Goal: Use online tool/utility: Utilize a website feature to perform a specific function

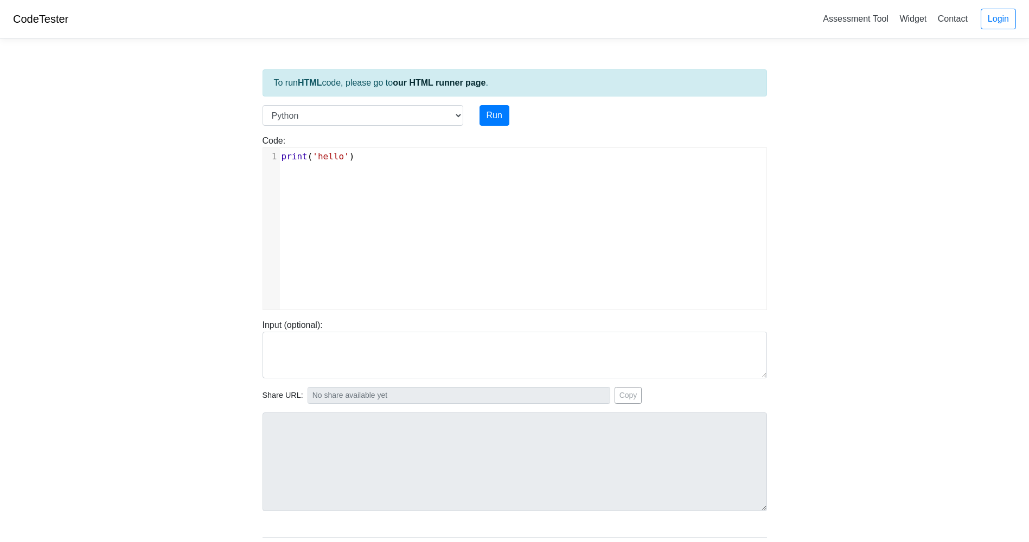
scroll to position [4, 0]
type textarea "print('hello')"
drag, startPoint x: 370, startPoint y: 156, endPoint x: 112, endPoint y: 189, distance: 259.7
click at [160, 186] on body "CodeTester Assessment Tool Widget Contact Login To run HTML code, please go to …" at bounding box center [514, 289] width 1029 height 579
click at [486, 109] on button "Run" at bounding box center [494, 115] width 30 height 21
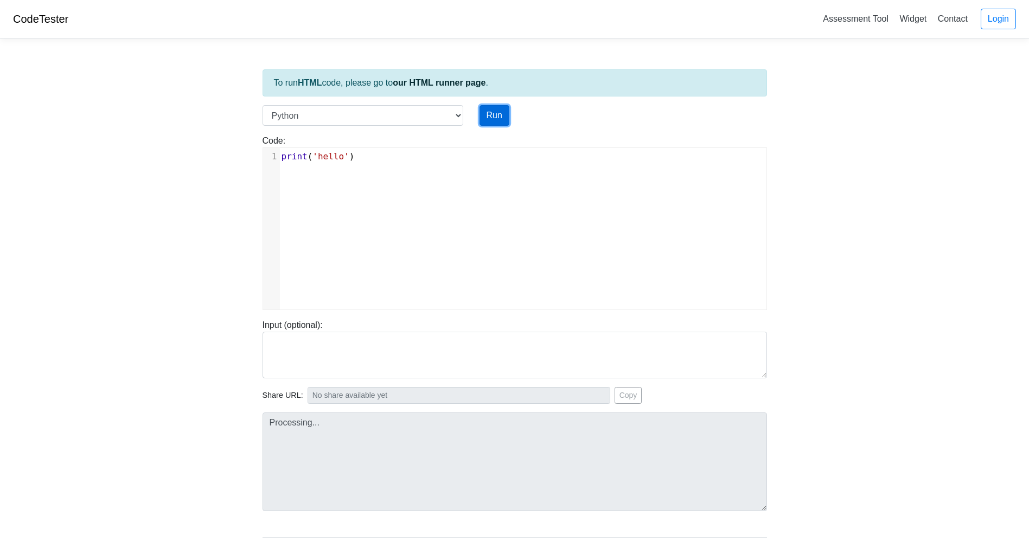
type input "[URL][DOMAIN_NAME]"
type textarea "Stdout: hello"
click at [342, 158] on span "'hello'" at bounding box center [330, 156] width 36 height 10
type textarea "x"
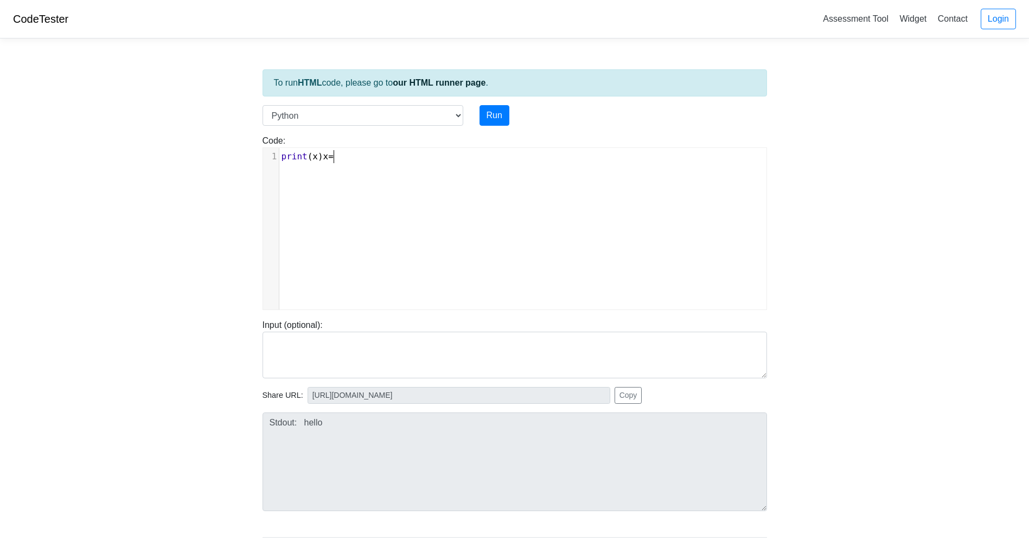
scroll to position [4, 19]
type textarea "x=1"
click at [486, 121] on button "Run" at bounding box center [494, 115] width 30 height 21
type input "https://codetester.io/runner?s=DZlwAPLLzM"
type textarea "Submission status: Runtime Error (NZEC) Stderr: File "script.py", line 1 print(…"
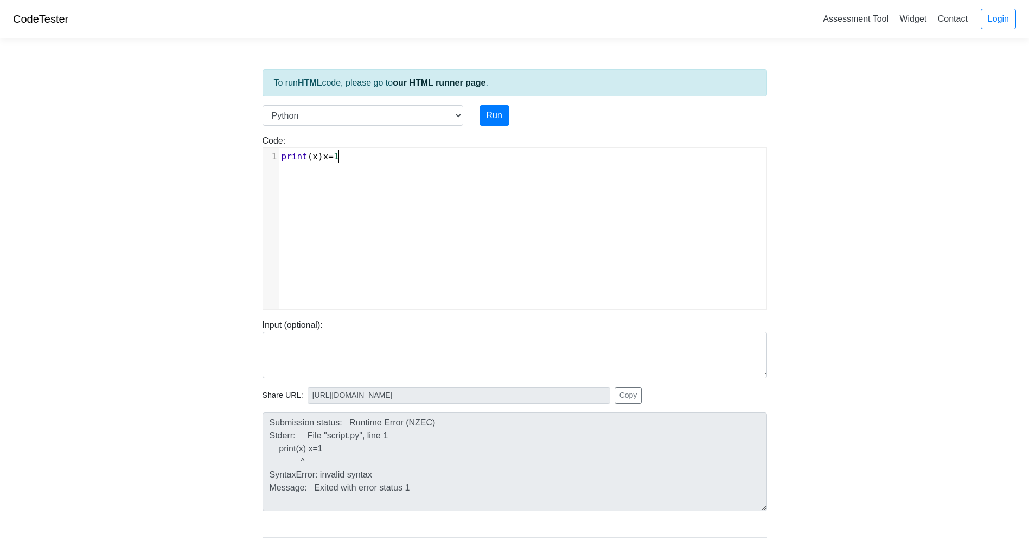
click at [382, 161] on pre "print ( x ) x = 1" at bounding box center [526, 156] width 495 height 13
type textarea "=1)"
click at [511, 113] on div "Run" at bounding box center [536, 115] width 130 height 21
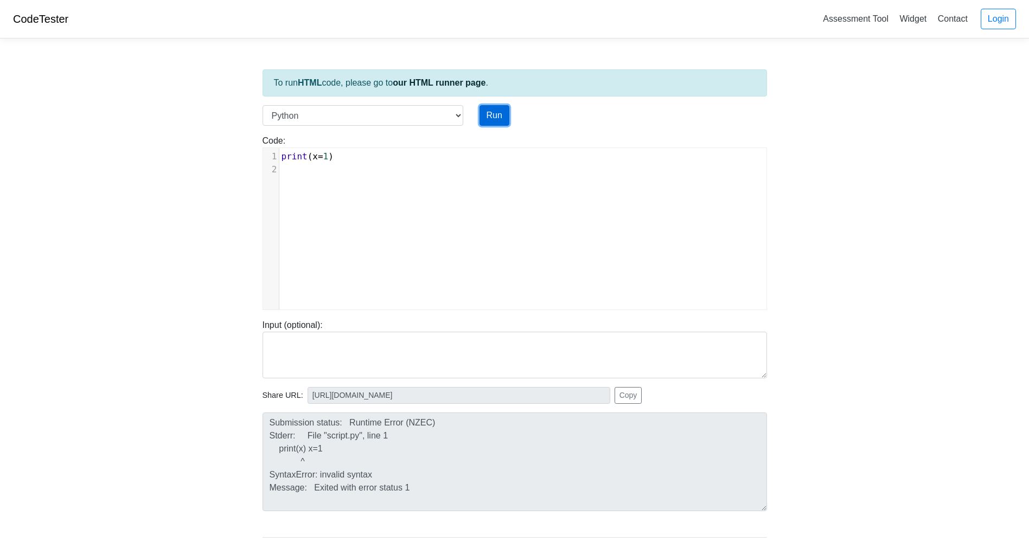
click at [498, 113] on button "Run" at bounding box center [494, 115] width 30 height 21
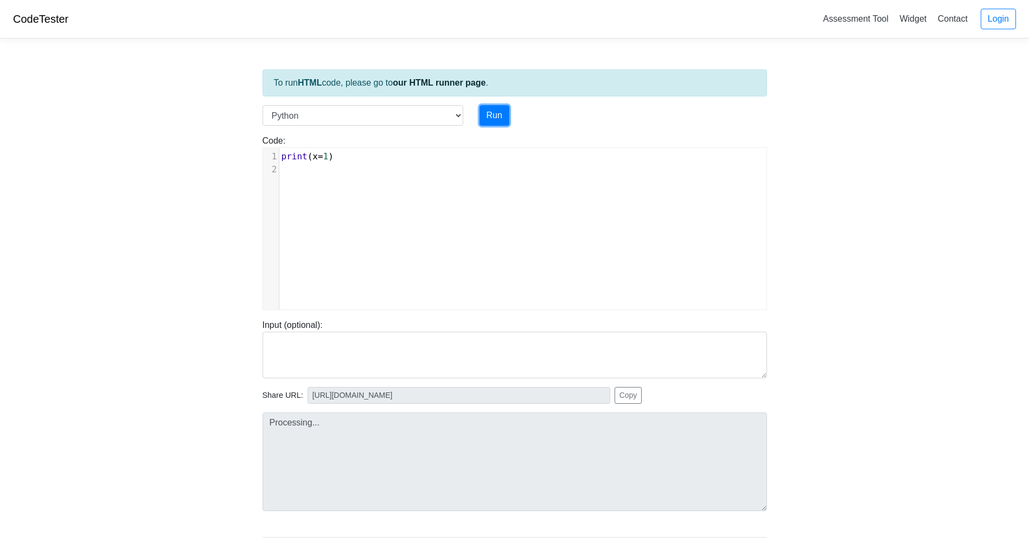
type input "https://codetester.io/runner?s=DdWM02dyzo"
type textarea "Submission status: Runtime Error (NZEC) Stderr: Traceback (most recent call las…"
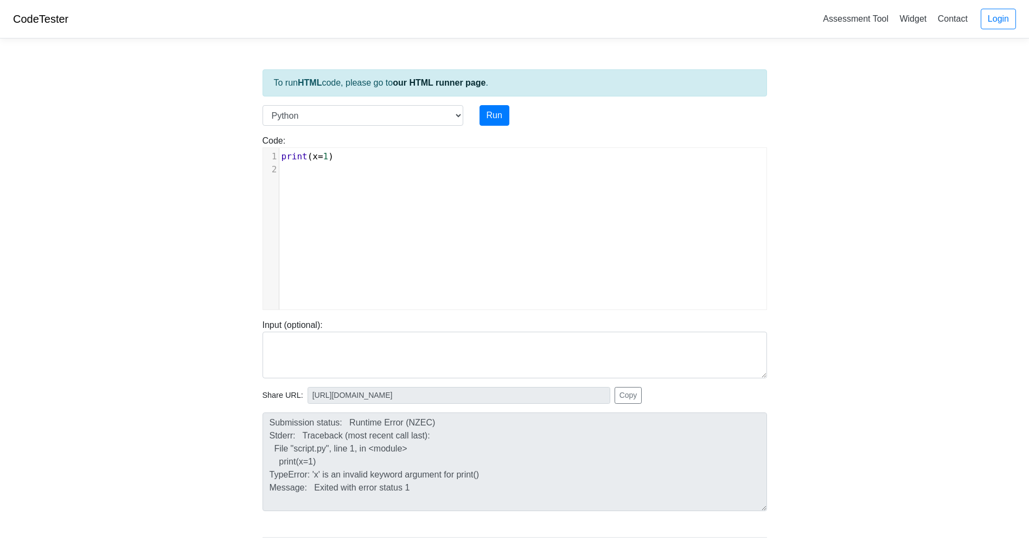
scroll to position [4, 0]
drag, startPoint x: 282, startPoint y: 170, endPoint x: 207, endPoint y: 155, distance: 76.8
click at [199, 156] on body "CodeTester Assessment Tool Widget Contact Login To run HTML code, please go to …" at bounding box center [514, 289] width 1029 height 579
type textarea "pir"
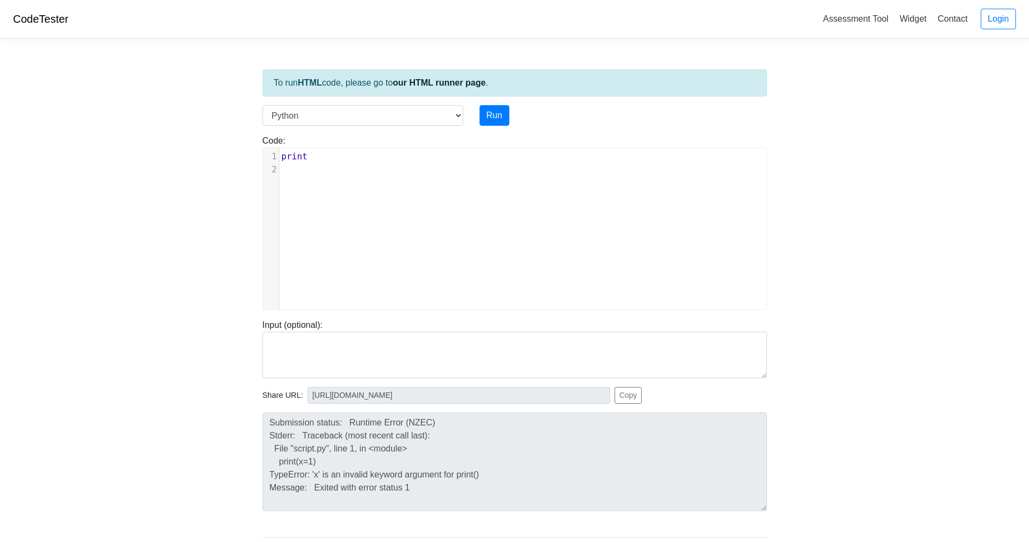
type textarea "rint()"
type textarea "1"
click at [488, 117] on button "Run" at bounding box center [494, 115] width 30 height 21
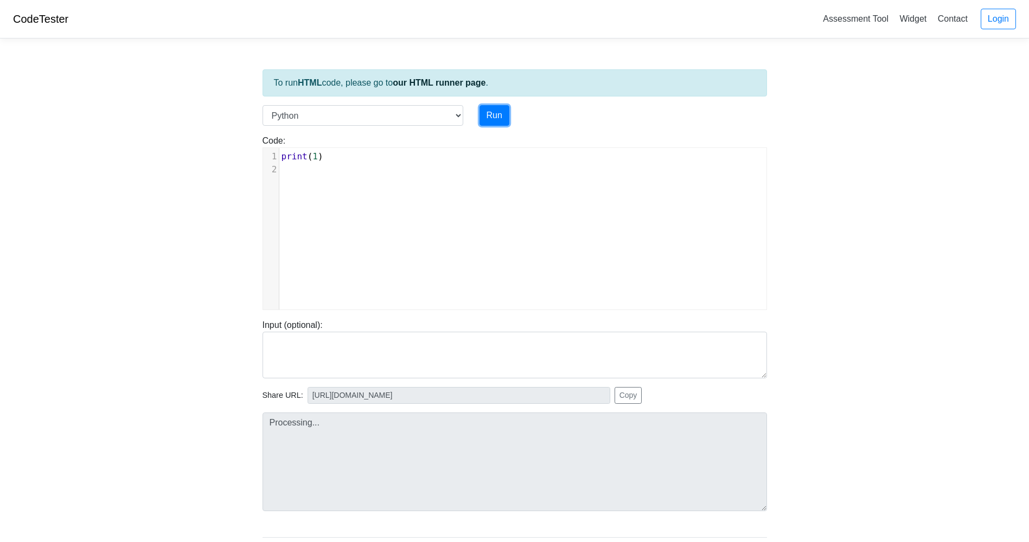
type input "https://codetester.io/runner?s=64zo8EGpWb"
type textarea "Stdout: 1"
click at [293, 171] on pre "​" at bounding box center [526, 169] width 495 height 13
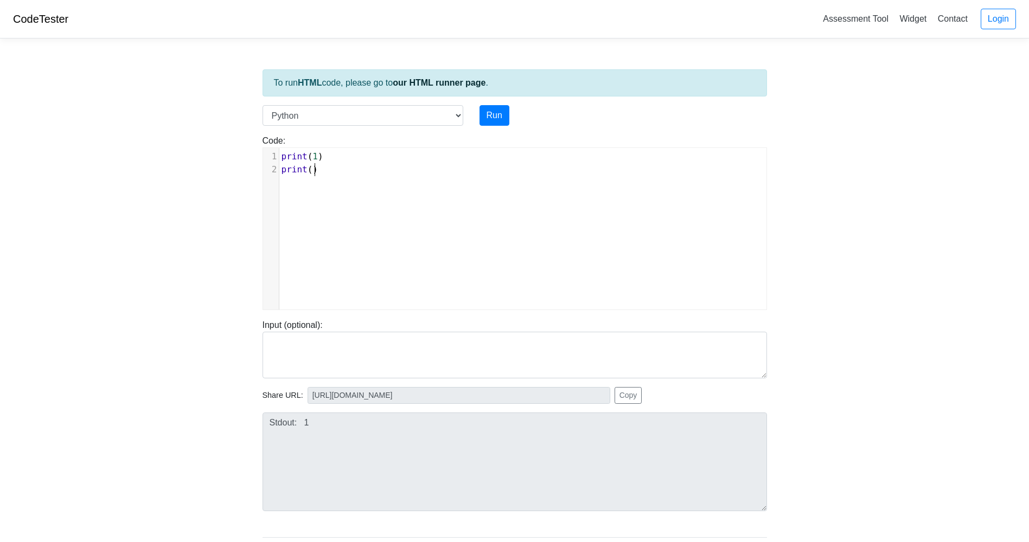
type textarea "print()0"
type textarea "x1-"
type textarea "welcome"
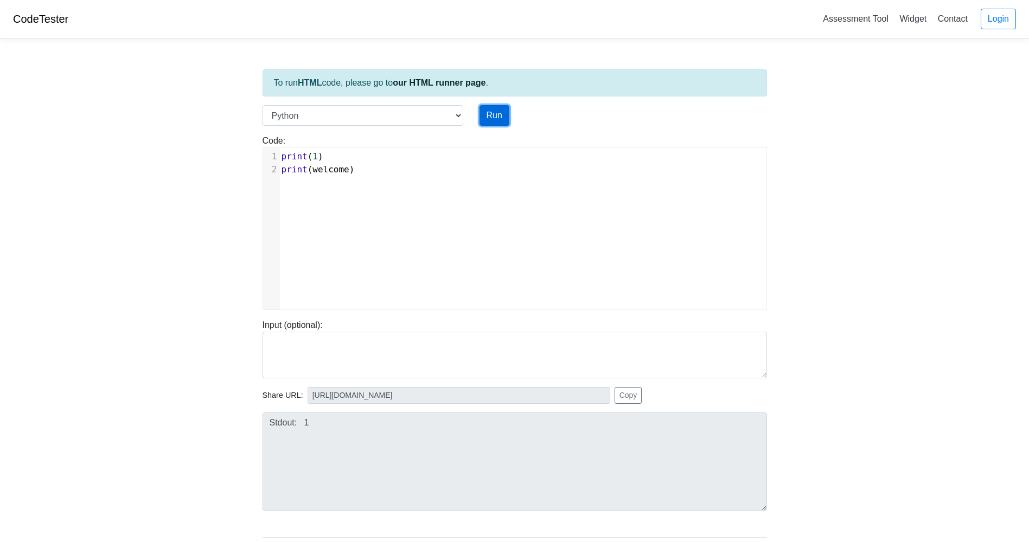
click at [494, 125] on button "Run" at bounding box center [494, 115] width 30 height 21
type input "https://codetester.io/runner?s=59zJdZMPlj"
type textarea "Submission status: Runtime Error (NZEC) Stdout: 1 Stderr: Traceback (most recen…"
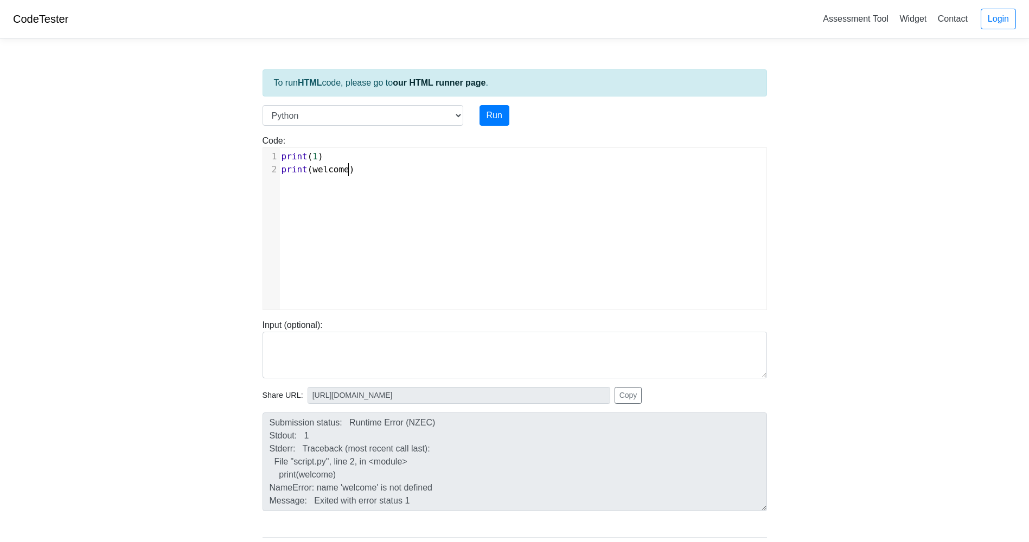
click at [344, 177] on div "​ x 1 print ( 1 ) 2 print ( welcome )" at bounding box center [526, 163] width 495 height 30
click at [344, 172] on span "print ( welcome )" at bounding box center [317, 169] width 73 height 10
type textarea "2"
click at [507, 114] on button "Run" at bounding box center [494, 115] width 30 height 21
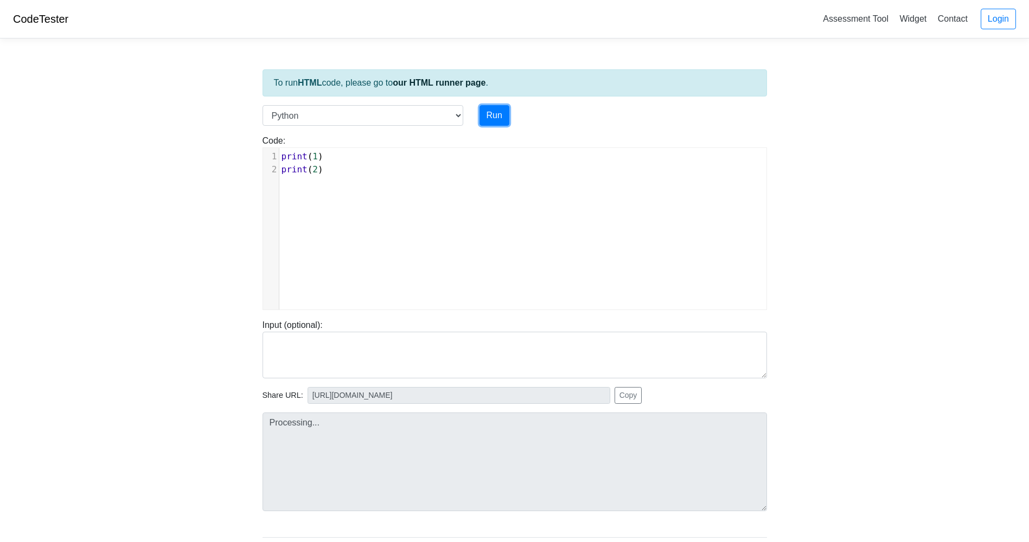
type input "https://codetester.io/runner?s=oQXdOPgLlR"
type textarea "Stdout: 1 2"
click at [340, 168] on pre "print ( 2 )" at bounding box center [526, 169] width 495 height 13
type textarea "print()"
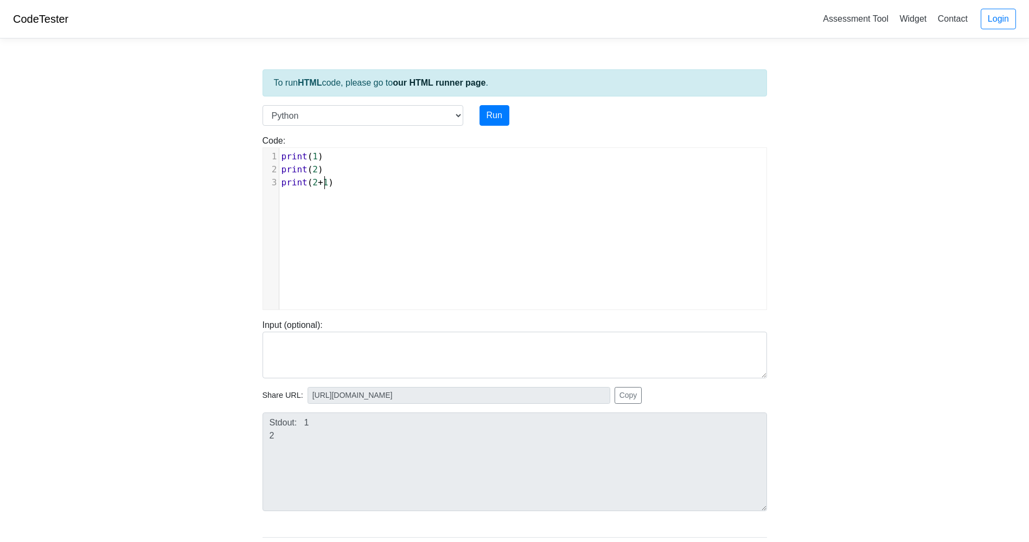
scroll to position [4, 14]
type textarea "2+1"
click at [498, 117] on button "Run" at bounding box center [494, 115] width 30 height 21
type input "https://codetester.io/runner?s=ZeX3B5Gwlv"
type textarea "Stdout: 1 2 3"
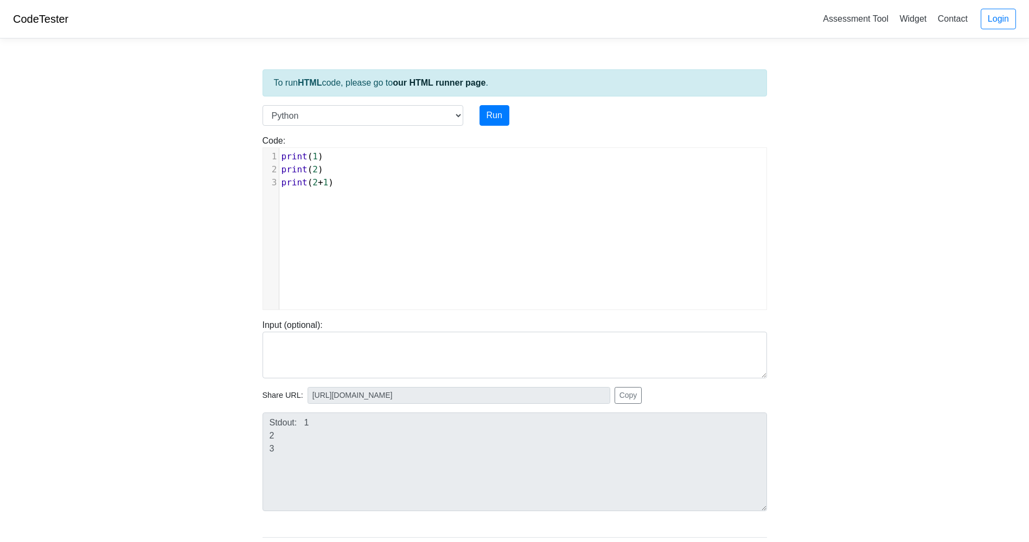
scroll to position [4, 14]
type textarea "print(1) print(2) print(2+1)"
drag, startPoint x: 333, startPoint y: 187, endPoint x: 216, endPoint y: 106, distance: 141.6
click at [216, 106] on body "CodeTester Assessment Tool Widget Contact Login To run HTML code, please go to …" at bounding box center [514, 289] width 1029 height 579
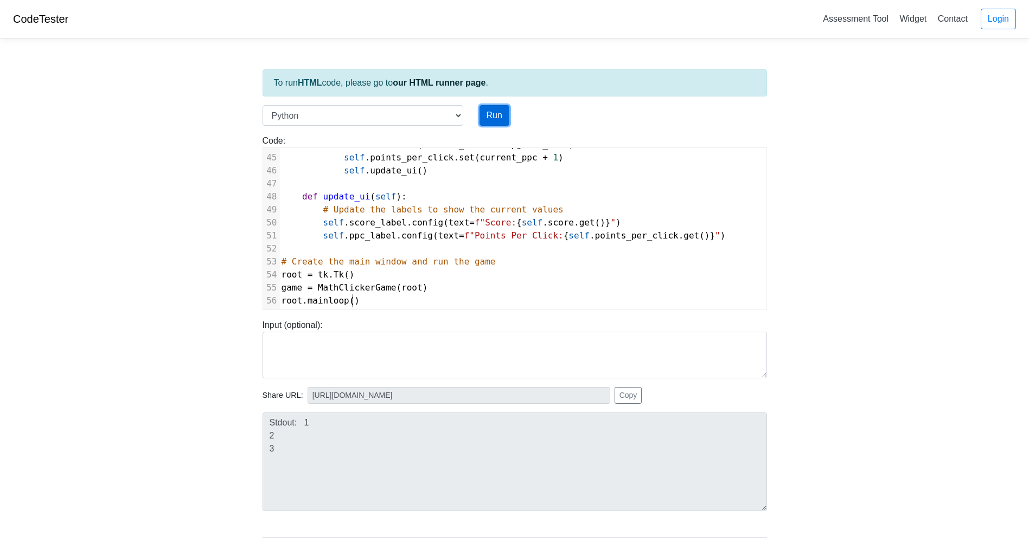
click at [498, 109] on button "Run" at bounding box center [494, 115] width 30 height 21
type input "https://codetester.io/runner?s=gVXBBdpZXQ"
type textarea "Submission status: Runtime Error (NZEC) Stderr: Traceback (most recent call las…"
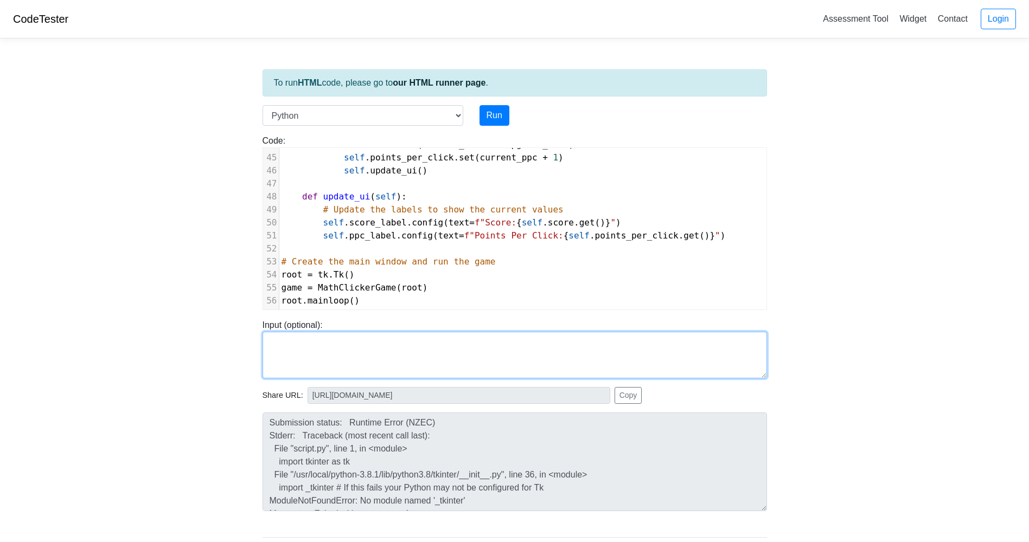
click at [591, 357] on textarea at bounding box center [514, 355] width 504 height 47
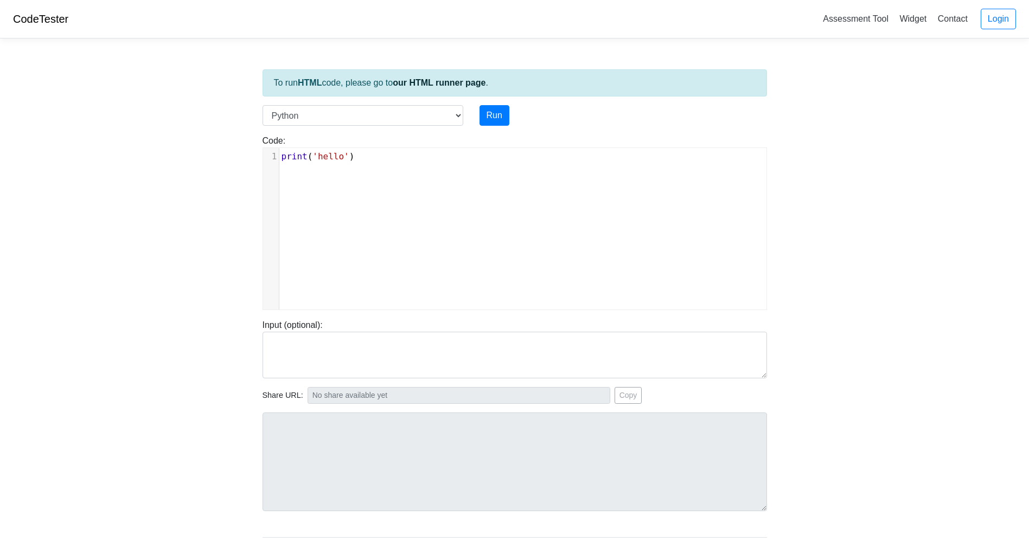
scroll to position [4, 0]
click at [432, 169] on div "xxxxxxxxxx 1 print ( 'hello' )" at bounding box center [523, 237] width 520 height 178
click at [501, 113] on button "Run" at bounding box center [494, 115] width 30 height 21
type input "[URL][DOMAIN_NAME]"
type textarea "Stdout: hello"
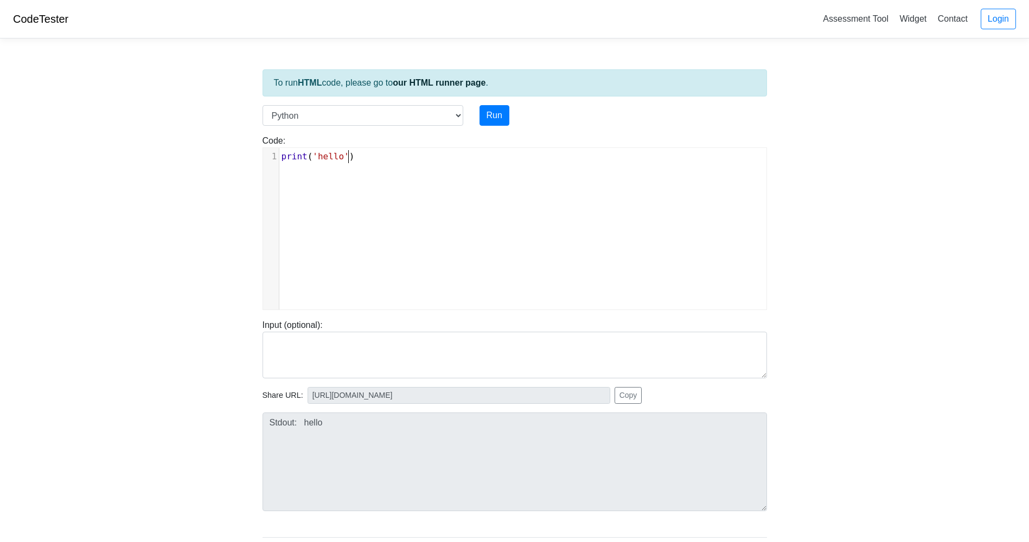
type textarea "print('hello')"
drag, startPoint x: 429, startPoint y: 162, endPoint x: 0, endPoint y: 24, distance: 450.6
click at [0, 24] on html "CodeTester Assessment Tool Widget Contact Login To run HTML code, please go to …" at bounding box center [514, 302] width 1029 height 605
type textarea "nuke()"
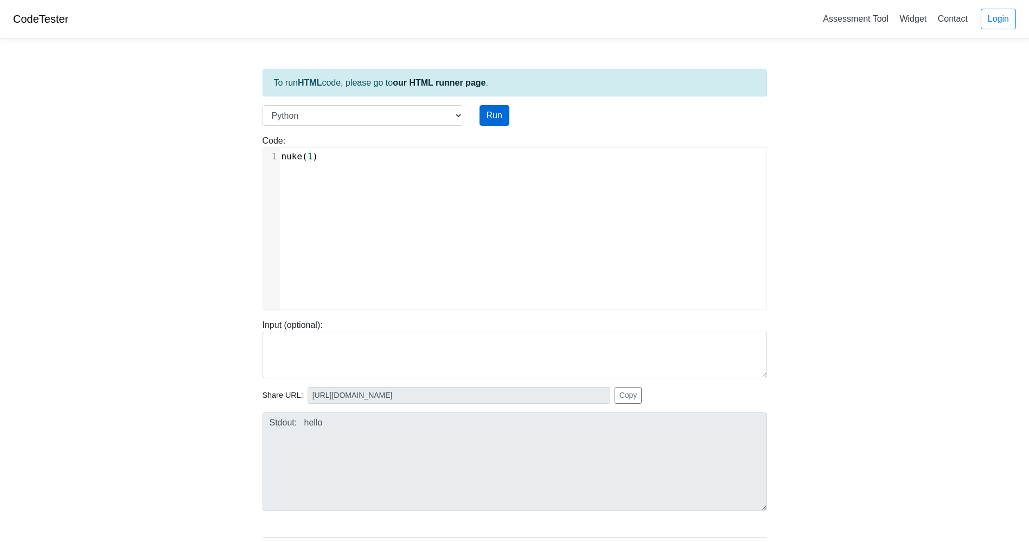
type textarea "1"
drag, startPoint x: 481, startPoint y: 105, endPoint x: 487, endPoint y: 108, distance: 6.8
click at [484, 108] on div "To run HTML code, please go to our HTML runner page . Language C C++ Go Java Ja…" at bounding box center [514, 312] width 521 height 531
click at [491, 110] on button "Run" at bounding box center [494, 115] width 30 height 21
type input "[URL][DOMAIN_NAME]"
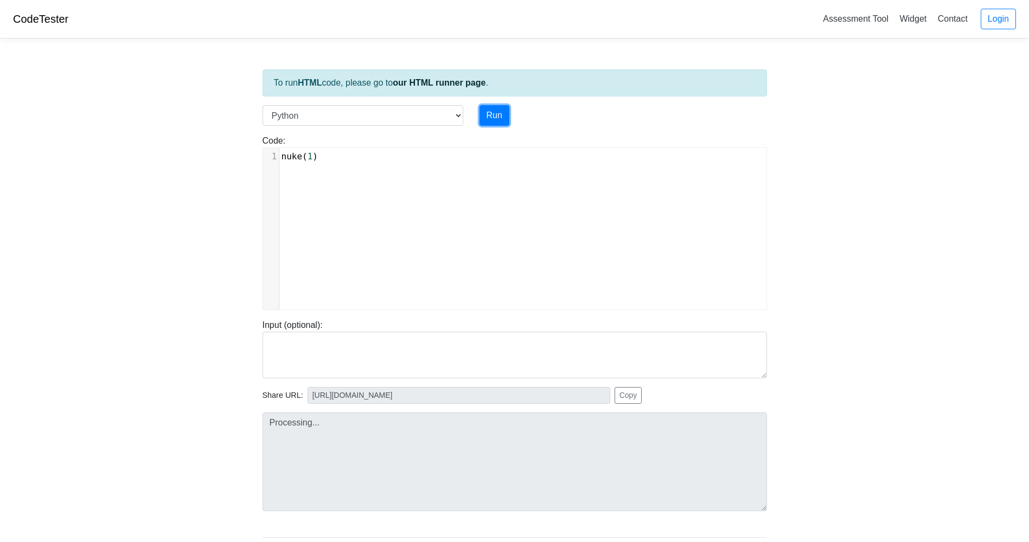
type textarea "Submission status: Runtime Error (NZEC) Stderr: Traceback (most recent call las…"
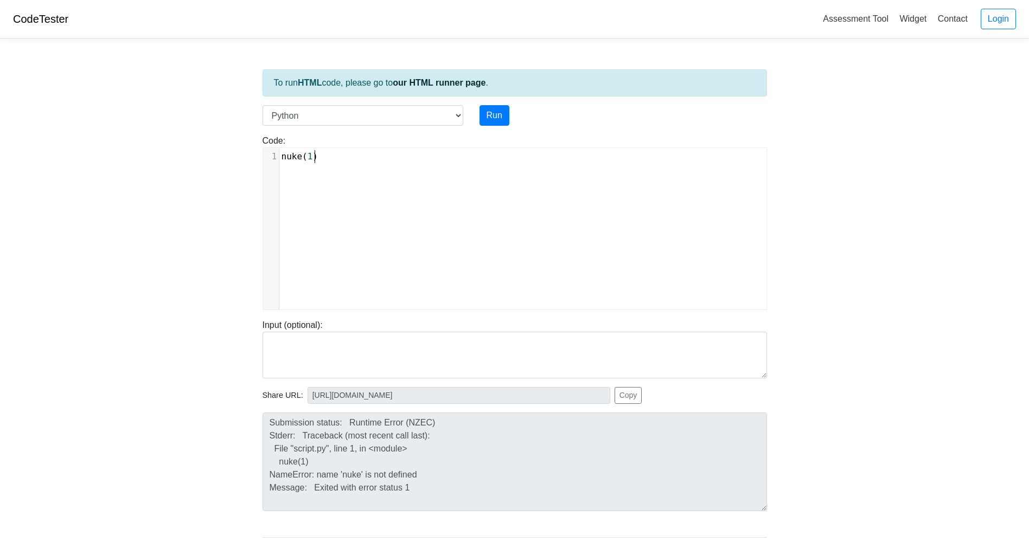
drag, startPoint x: 335, startPoint y: 163, endPoint x: 268, endPoint y: 166, distance: 66.2
click at [268, 166] on div "​ x 1 nuke ( 1 )" at bounding box center [523, 237] width 520 height 178
click at [320, 161] on pre "nuke ( 1 )" at bounding box center [526, 156] width 495 height 13
type textarea "nuke(1)"
drag, startPoint x: 320, startPoint y: 161, endPoint x: 223, endPoint y: 155, distance: 97.3
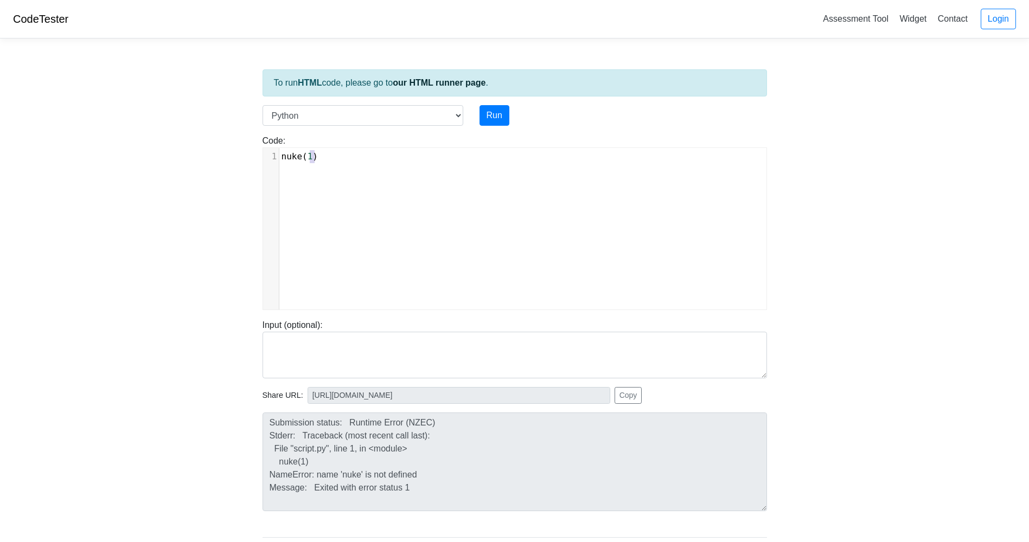
click at [223, 155] on body "CodeTester Assessment Tool Widget Contact Login To run HTML code, please go to …" at bounding box center [514, 289] width 1029 height 579
type textarea "print0"
type textarea "()"
type textarea "1282392739462"
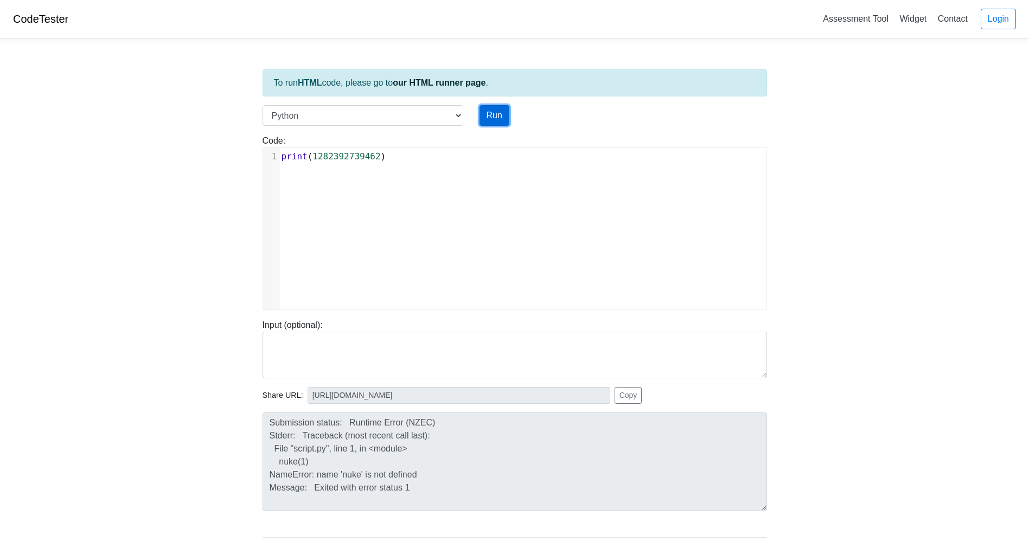
click at [498, 106] on button "Run" at bounding box center [494, 115] width 30 height 21
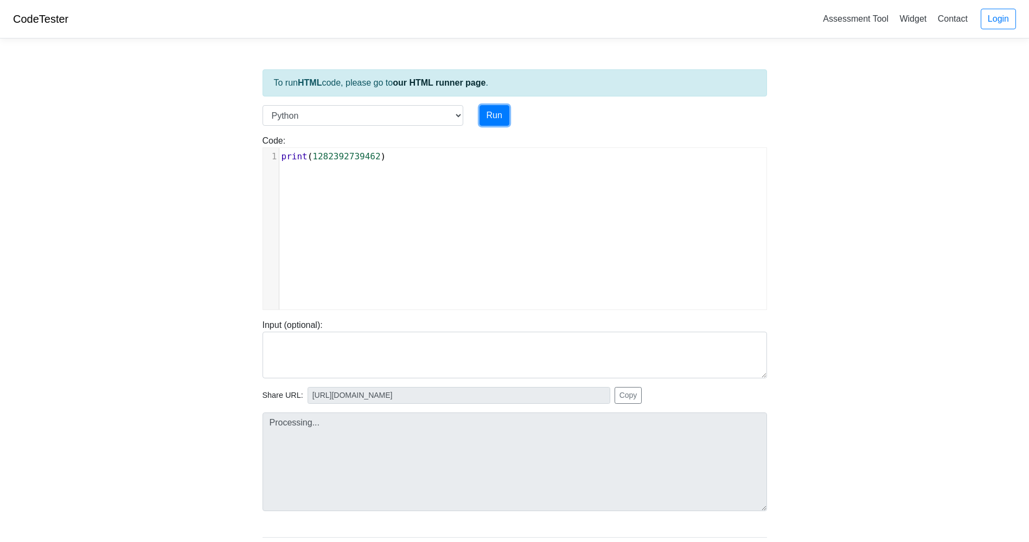
type input "[URL][DOMAIN_NAME]"
type textarea "Stdout: 1282392739462"
drag, startPoint x: 390, startPoint y: 155, endPoint x: 249, endPoint y: 152, distance: 141.0
click at [249, 152] on body "CodeTester Assessment Tool Widget Contact Login To run HTML code, please go to …" at bounding box center [514, 289] width 1029 height 579
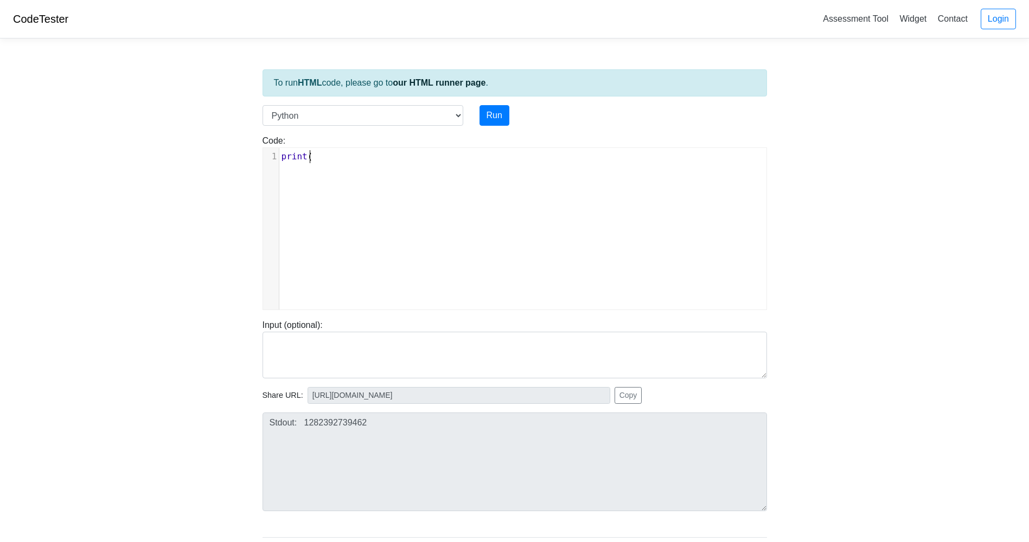
type textarea "print()"
type textarea "prn"
type textarea "int"
click at [485, 126] on div "Code: print('hello') int ​ x 1 print ( print )" at bounding box center [514, 218] width 521 height 184
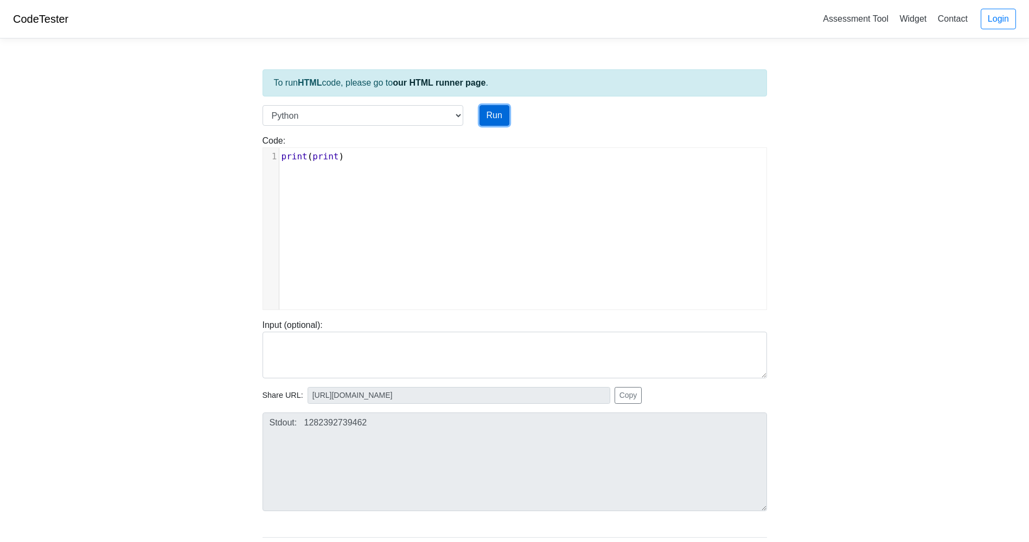
click at [485, 125] on button "Run" at bounding box center [494, 115] width 30 height 21
type input "[URL][DOMAIN_NAME]"
type textarea "Stdout: <built-in function print>"
